Goal: Information Seeking & Learning: Compare options

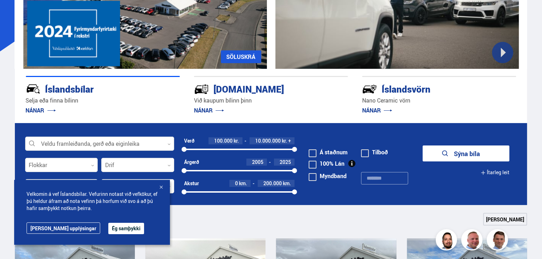
scroll to position [142, 0]
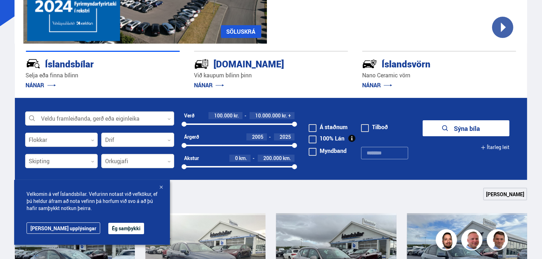
click at [30, 121] on div at bounding box center [99, 119] width 149 height 14
click at [11, 100] on section "Veldu framleiðanda, gerð eða eiginleika 0 Flokkar 0 Drif 0 Verð 100.000 kr. 10.…" at bounding box center [271, 139] width 524 height 82
drag, startPoint x: 186, startPoint y: 145, endPoint x: 265, endPoint y: 149, distance: 79.1
click at [265, 149] on div "Árgerð 2020 2025 2020 2025" at bounding box center [239, 143] width 111 height 21
click at [450, 127] on button "Sýna 126 bíla" at bounding box center [466, 128] width 87 height 16
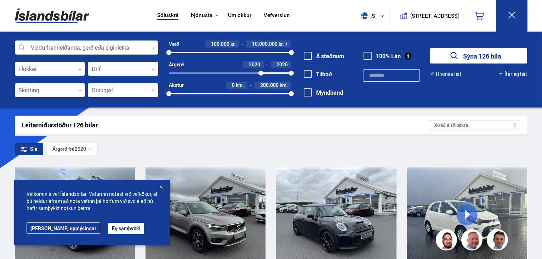
click at [49, 47] on div at bounding box center [86, 48] width 143 height 14
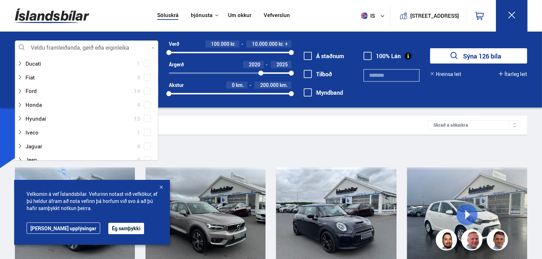
scroll to position [106, 0]
click at [38, 117] on div at bounding box center [79, 118] width 125 height 10
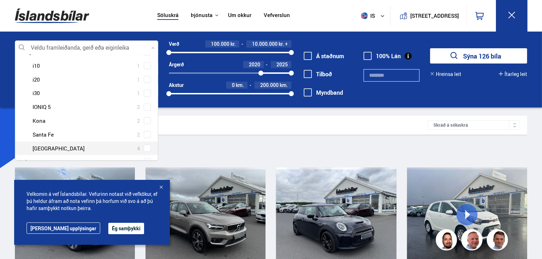
scroll to position [213, 0]
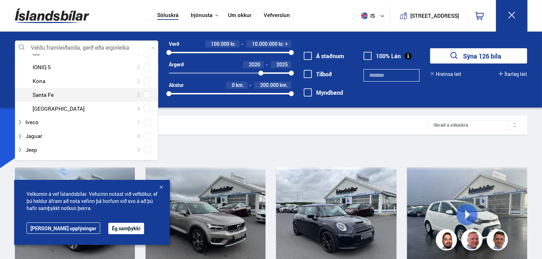
click at [48, 95] on div at bounding box center [93, 95] width 125 height 10
click at [144, 96] on span at bounding box center [147, 94] width 7 height 7
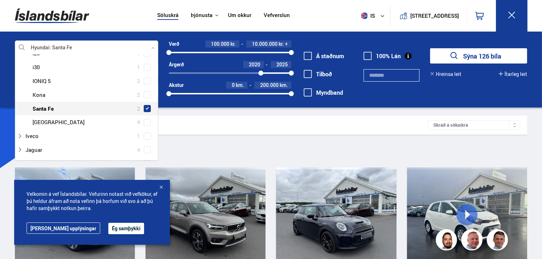
scroll to position [226, 0]
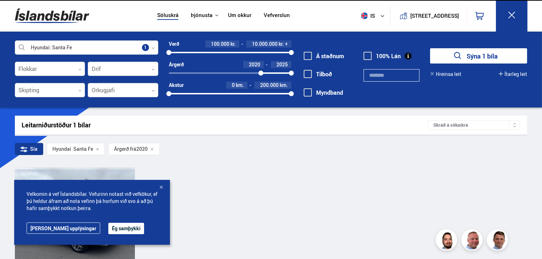
click at [472, 60] on button "Sýna 1 bíla" at bounding box center [478, 55] width 97 height 15
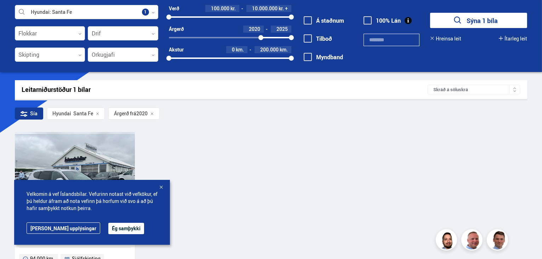
scroll to position [142, 0]
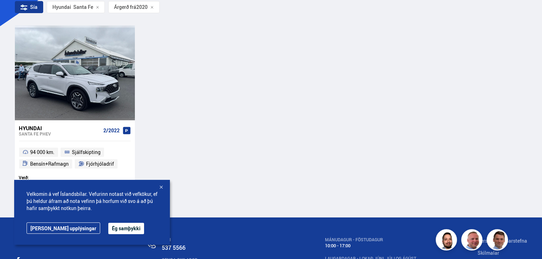
click at [163, 185] on div at bounding box center [161, 187] width 7 height 7
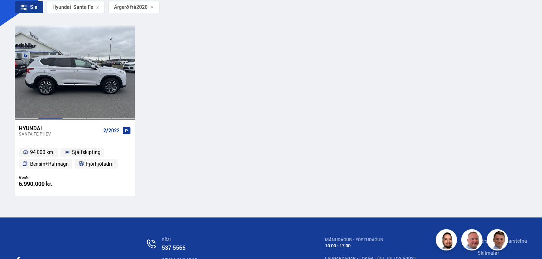
click at [67, 86] on div at bounding box center [75, 73] width 24 height 94
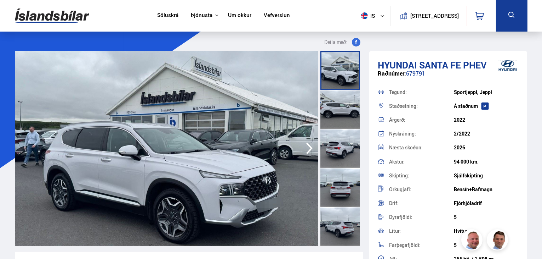
click at [347, 103] on div at bounding box center [341, 109] width 40 height 39
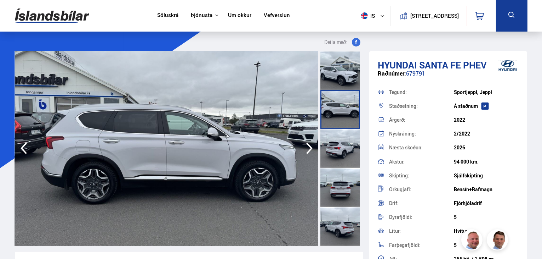
click at [345, 131] on div at bounding box center [341, 148] width 40 height 39
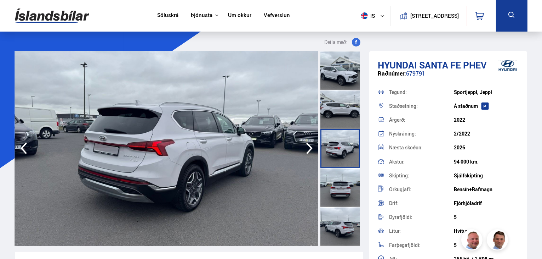
click at [343, 147] on div at bounding box center [341, 148] width 40 height 39
click at [338, 176] on div at bounding box center [341, 187] width 40 height 39
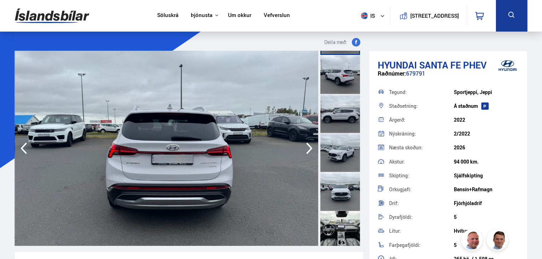
scroll to position [248, 0]
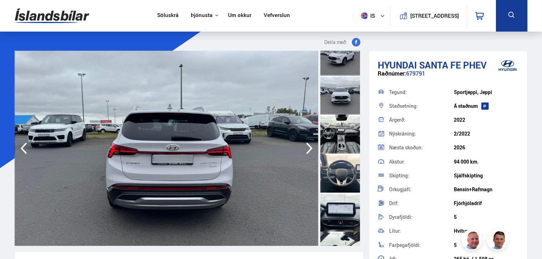
click at [339, 122] on div at bounding box center [341, 133] width 40 height 39
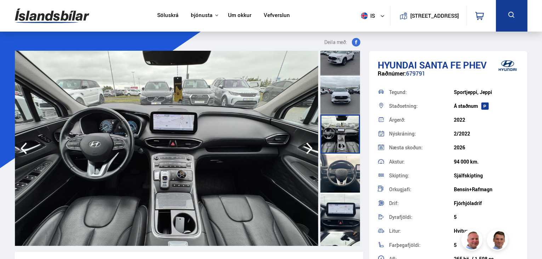
click at [340, 147] on div at bounding box center [341, 133] width 40 height 39
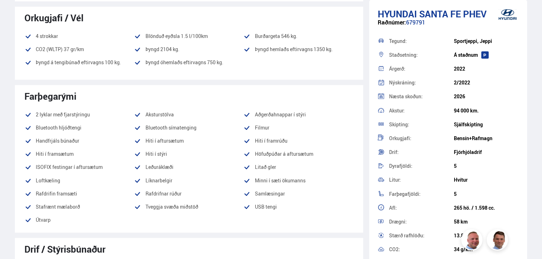
scroll to position [425, 0]
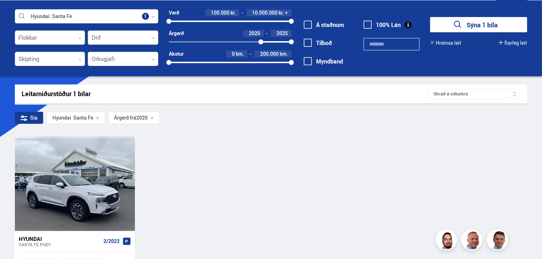
scroll to position [5, 0]
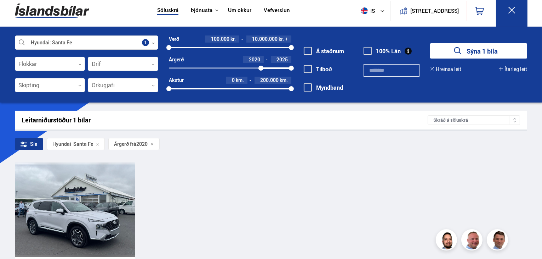
click at [150, 144] on div "Árgerð frá 2020" at bounding box center [133, 144] width 51 height 12
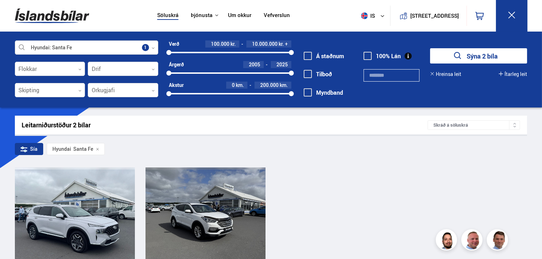
click at [60, 48] on div at bounding box center [86, 48] width 143 height 14
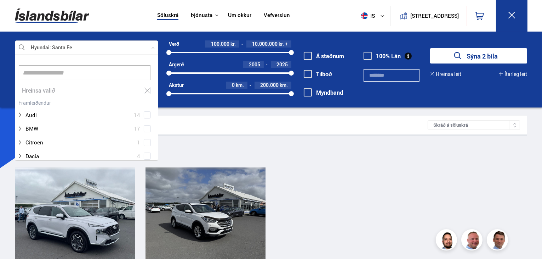
scroll to position [106, 141]
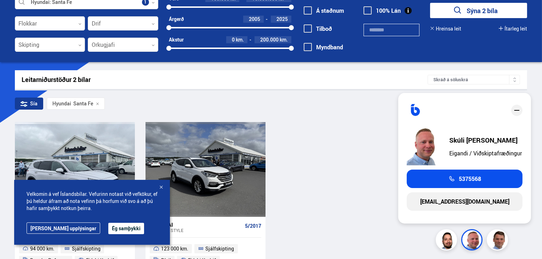
scroll to position [106, 0]
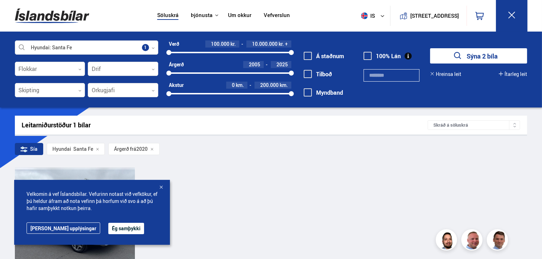
click at [162, 185] on div at bounding box center [161, 187] width 7 height 7
